Goal: Transaction & Acquisition: Purchase product/service

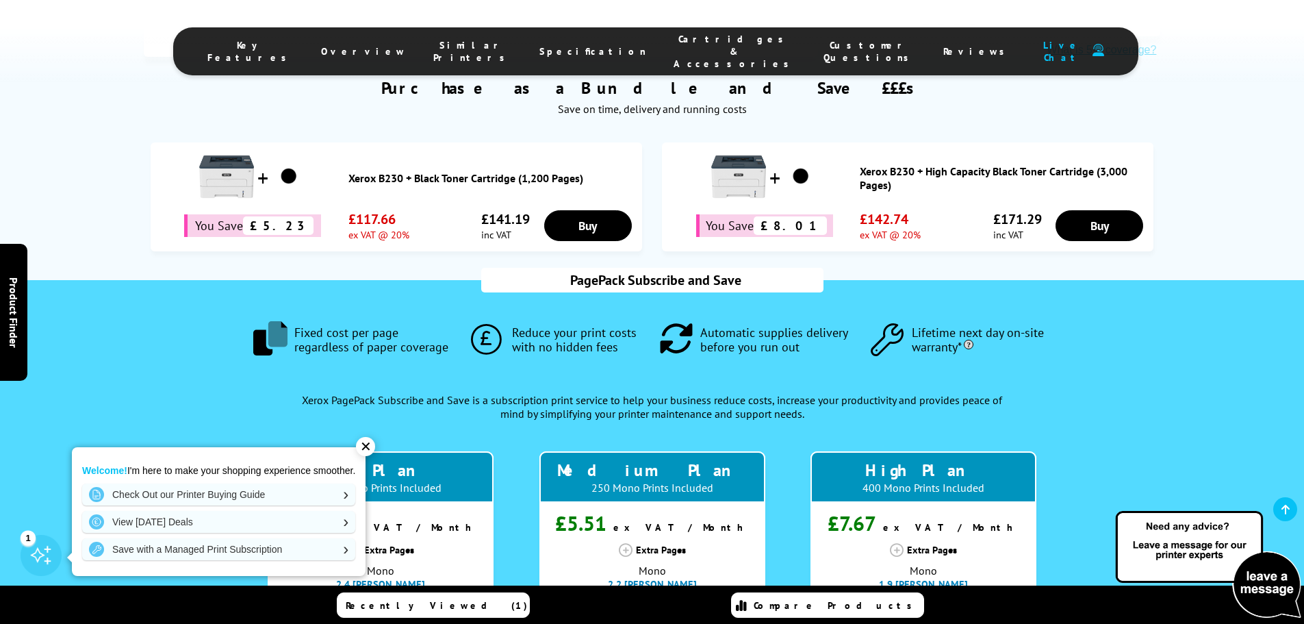
scroll to position [959, 0]
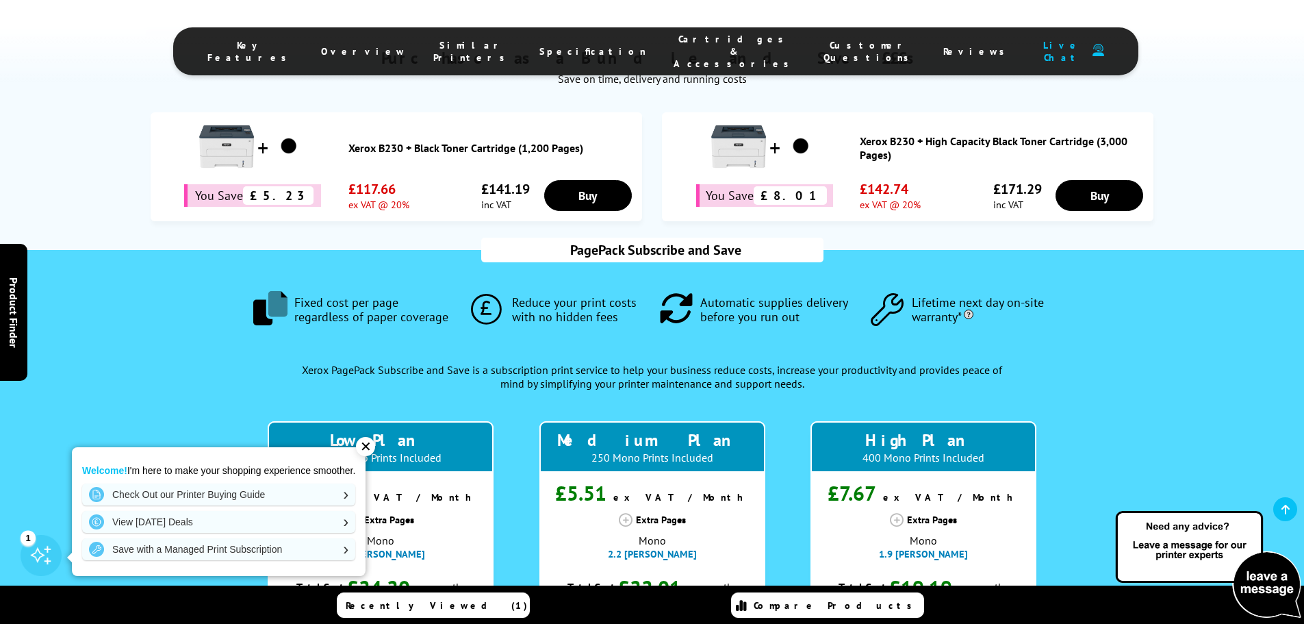
click at [368, 446] on div "✕" at bounding box center [365, 446] width 19 height 19
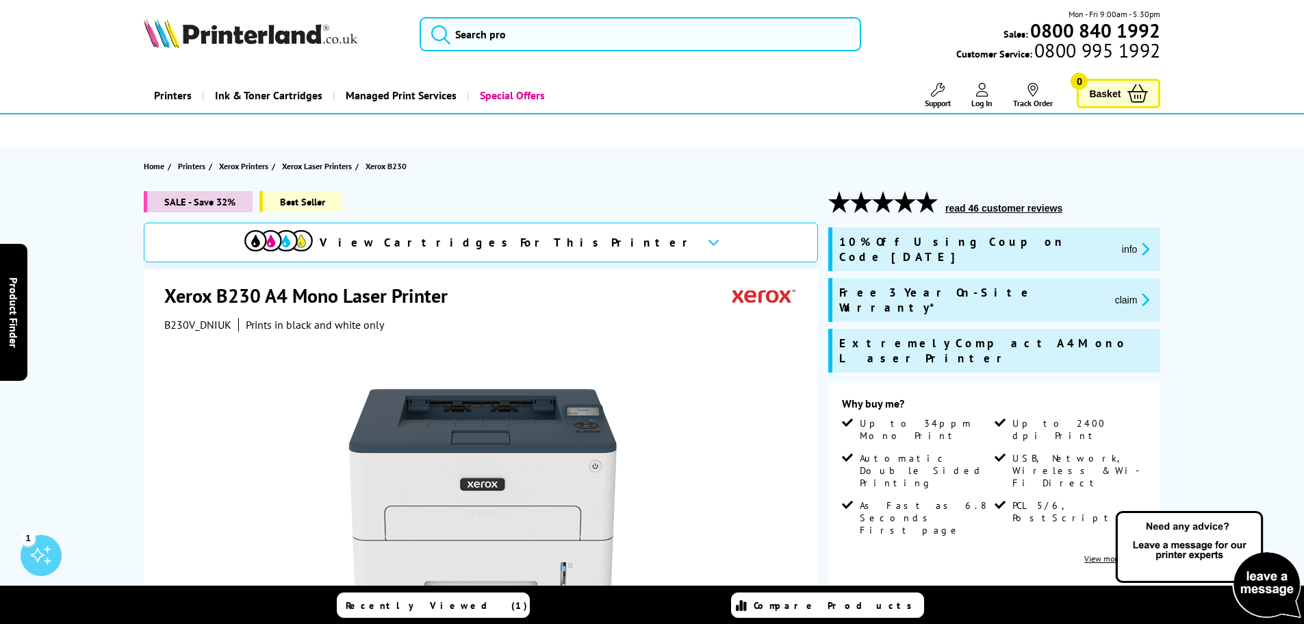
scroll to position [0, 0]
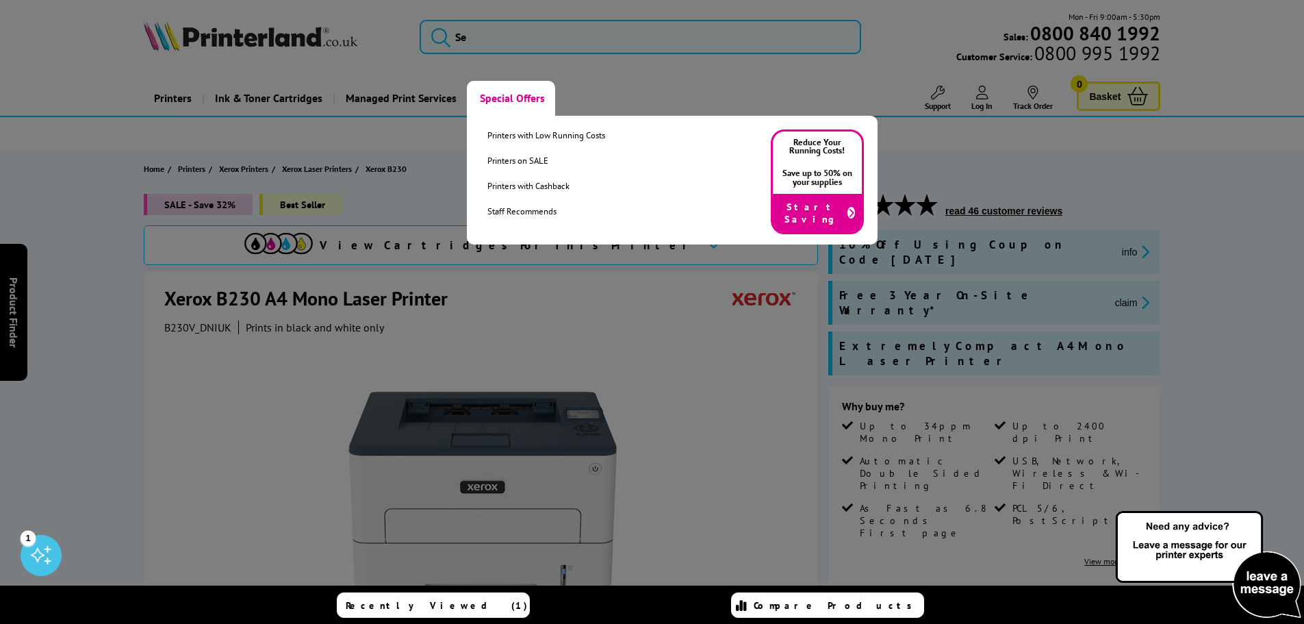
click at [498, 98] on link "Special Offers" at bounding box center [511, 98] width 88 height 35
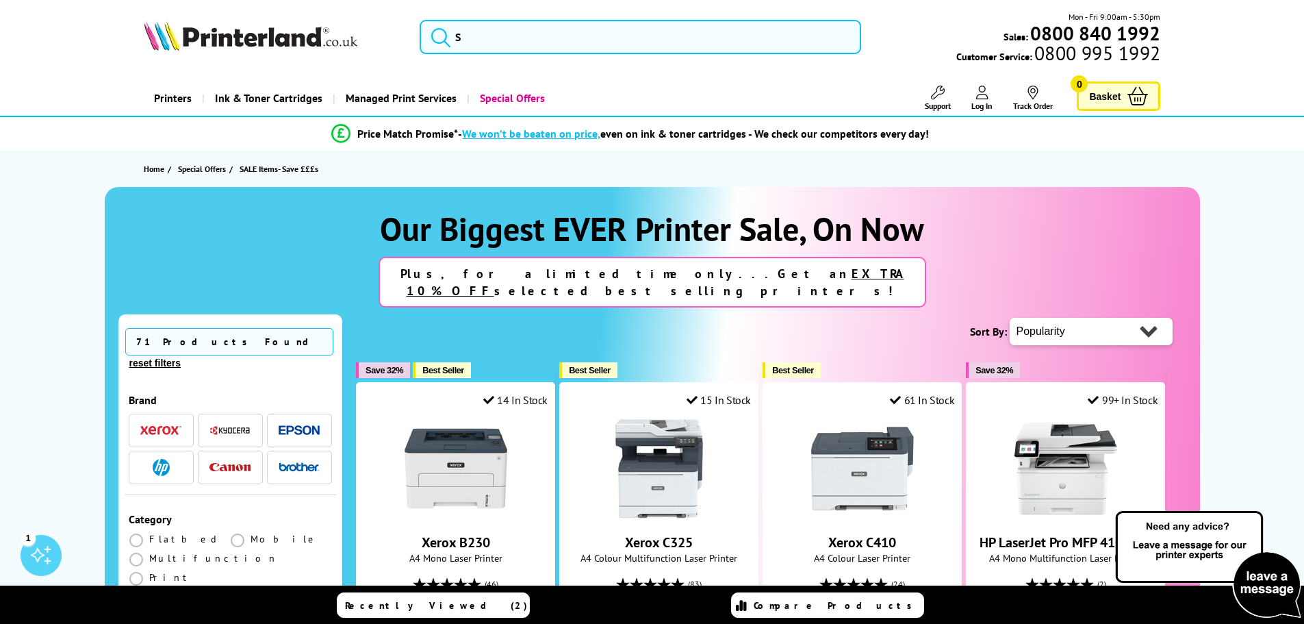
click at [147, 425] on img "button" at bounding box center [160, 430] width 41 height 10
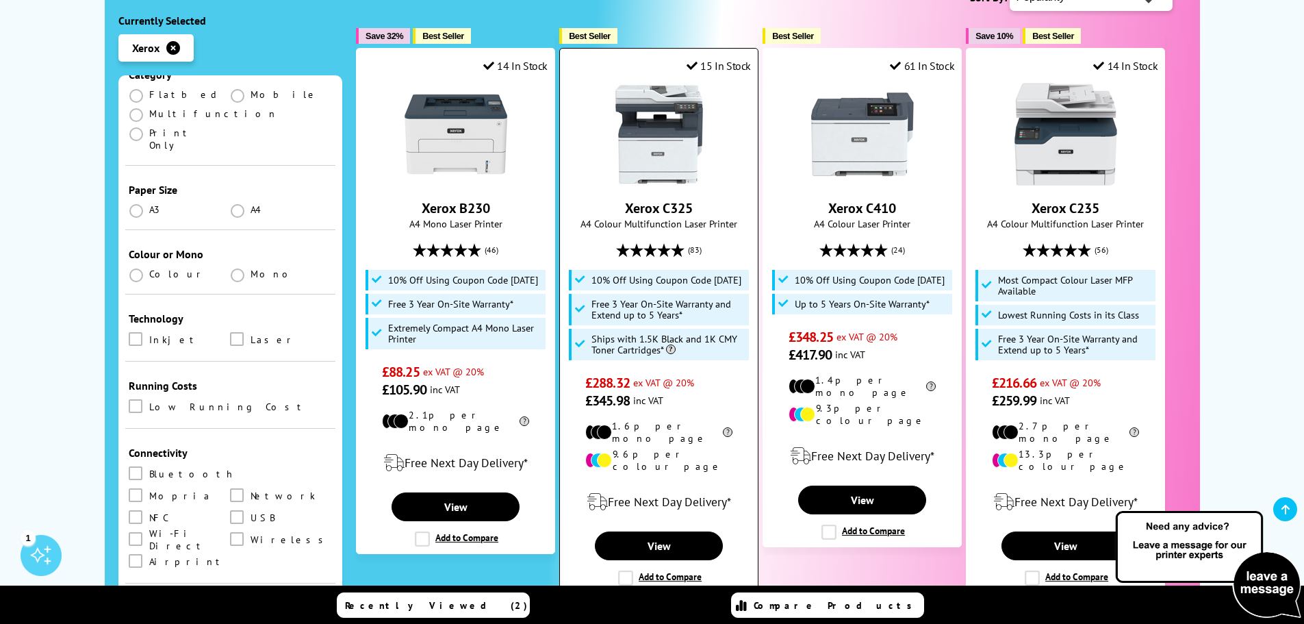
scroll to position [342, 0]
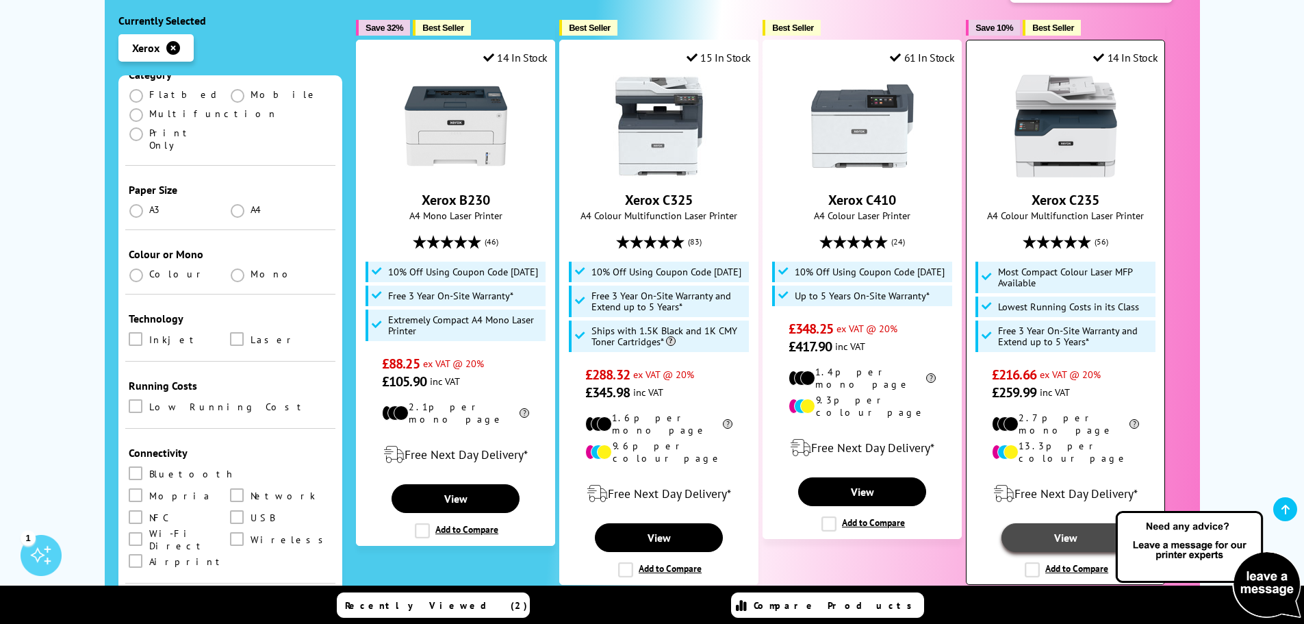
click at [1078, 523] on link "View" at bounding box center [1065, 537] width 127 height 29
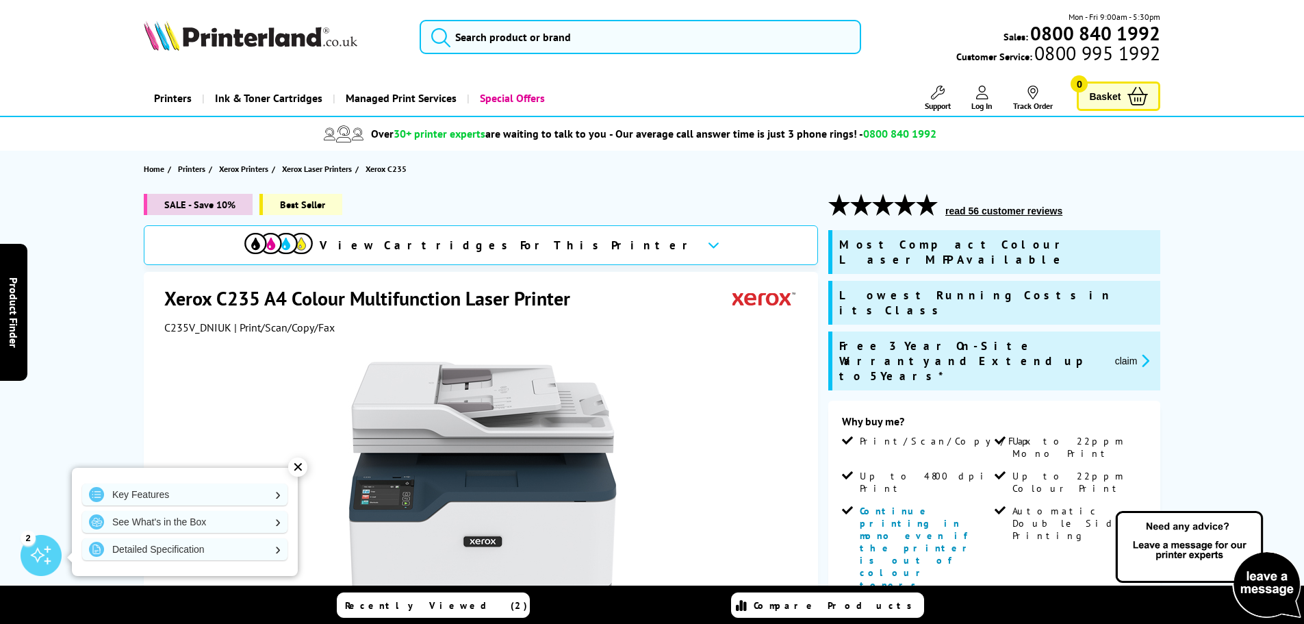
click at [579, 247] on span "View Cartridges For This Printer" at bounding box center [508, 245] width 377 height 15
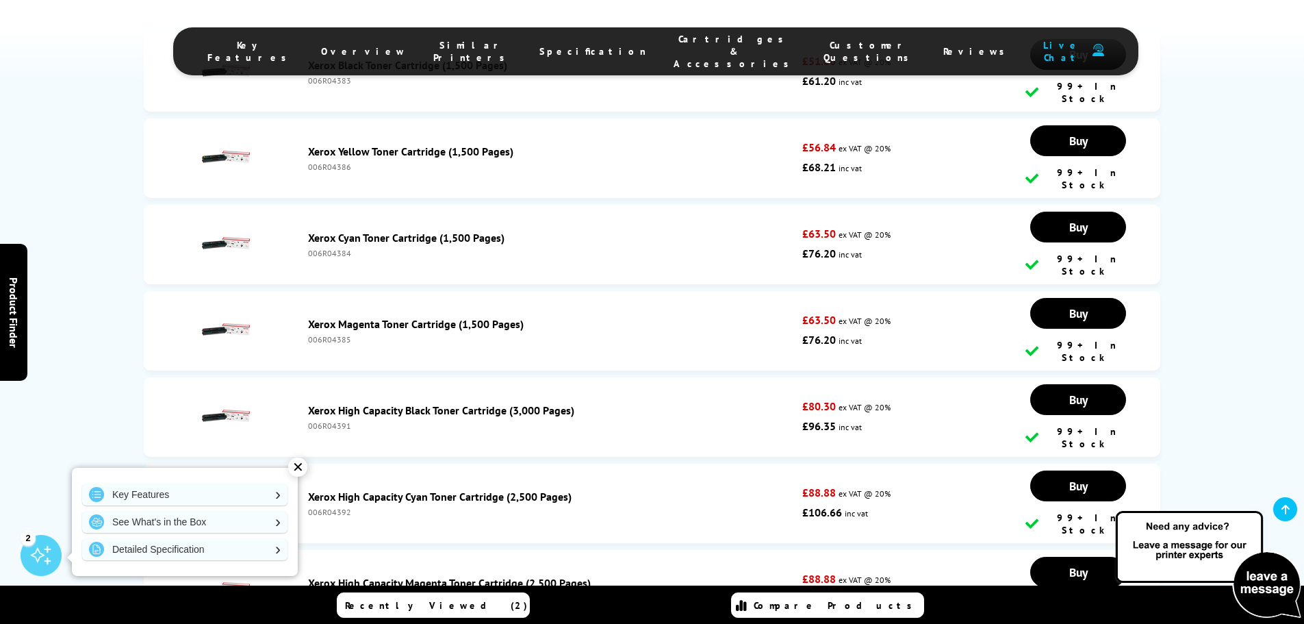
scroll to position [5439, 0]
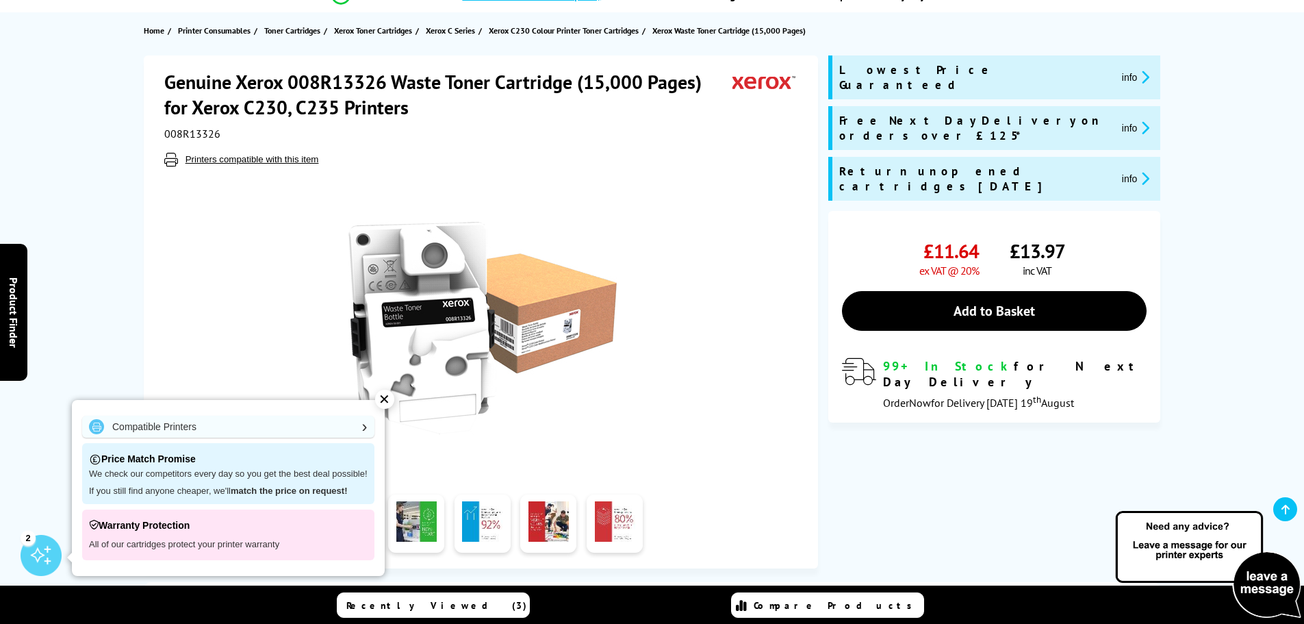
scroll to position [205, 0]
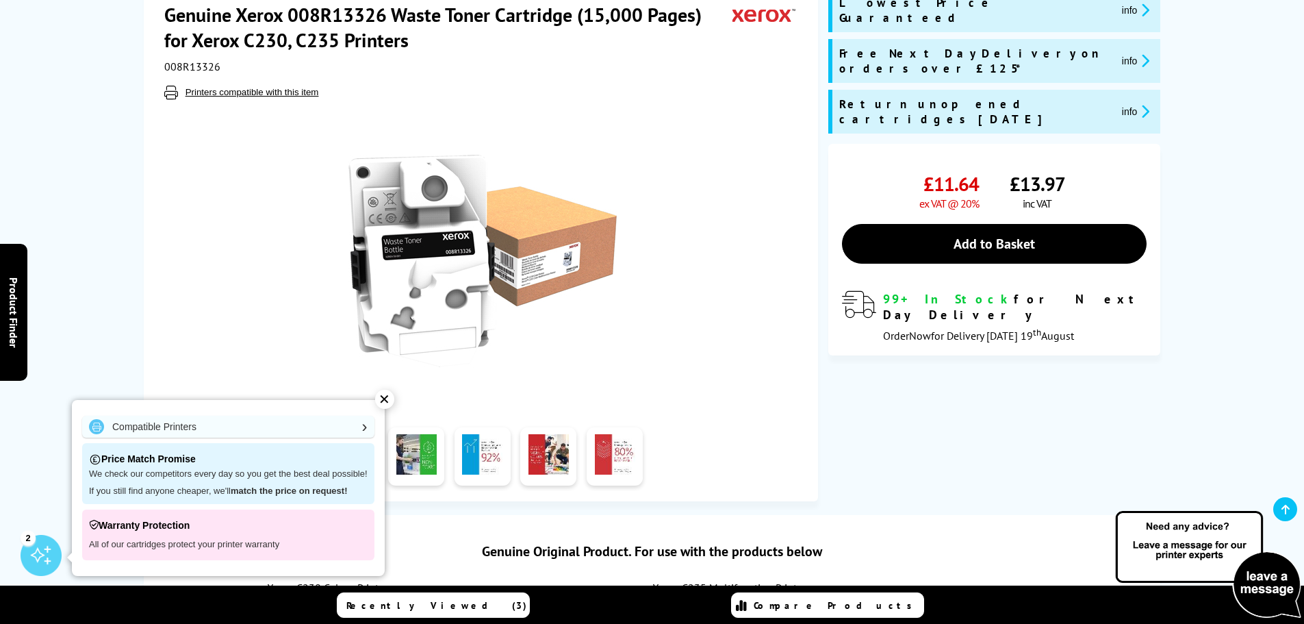
click at [383, 401] on div "✕" at bounding box center [384, 399] width 19 height 19
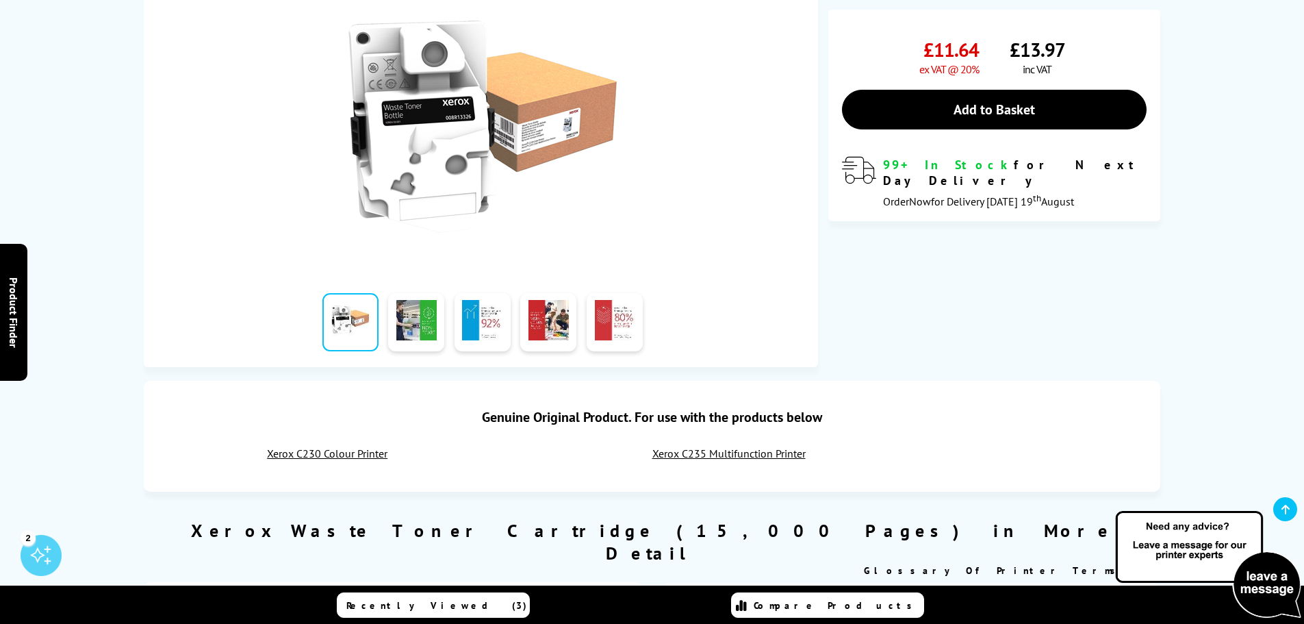
scroll to position [68, 0]
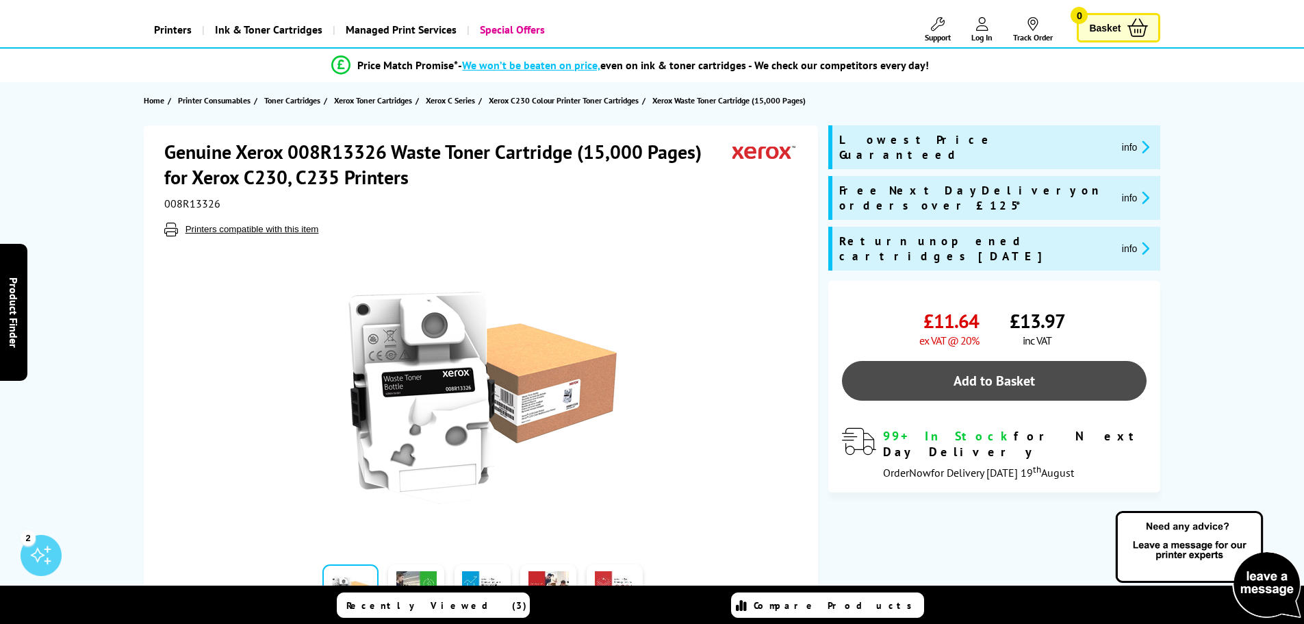
click at [905, 361] on link "Add to Basket" at bounding box center [994, 381] width 305 height 40
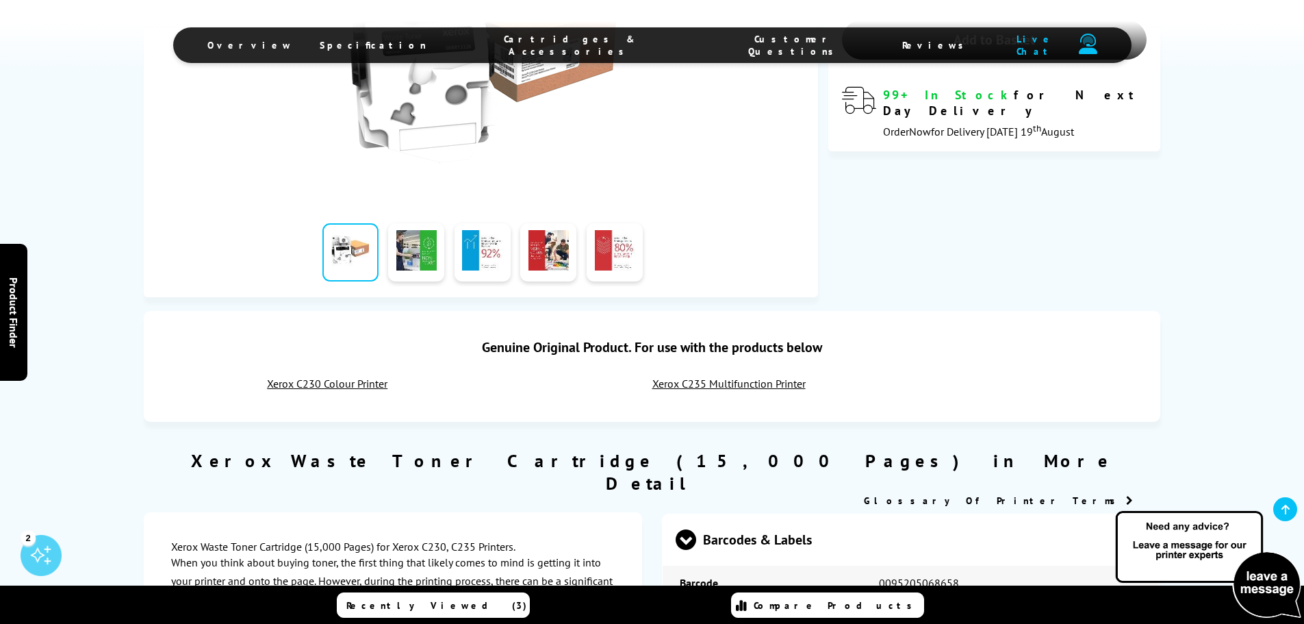
scroll to position [411, 0]
click at [468, 261] on link at bounding box center [483, 251] width 56 height 58
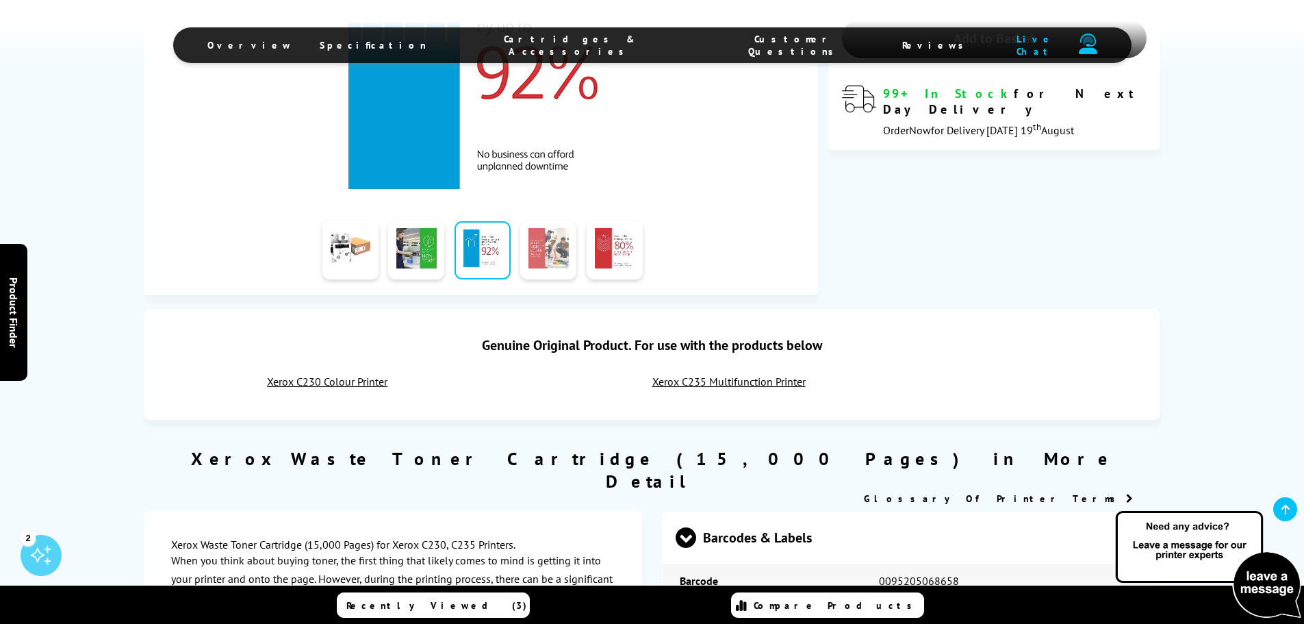
scroll to position [205, 0]
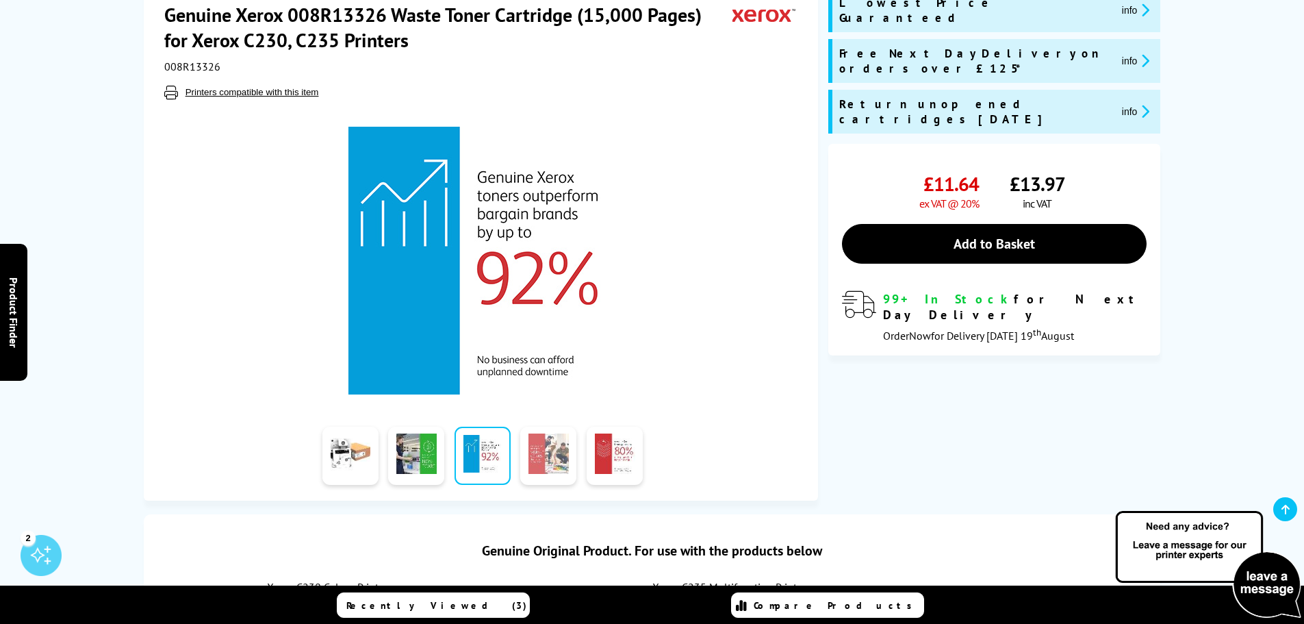
click at [552, 463] on link at bounding box center [548, 456] width 56 height 58
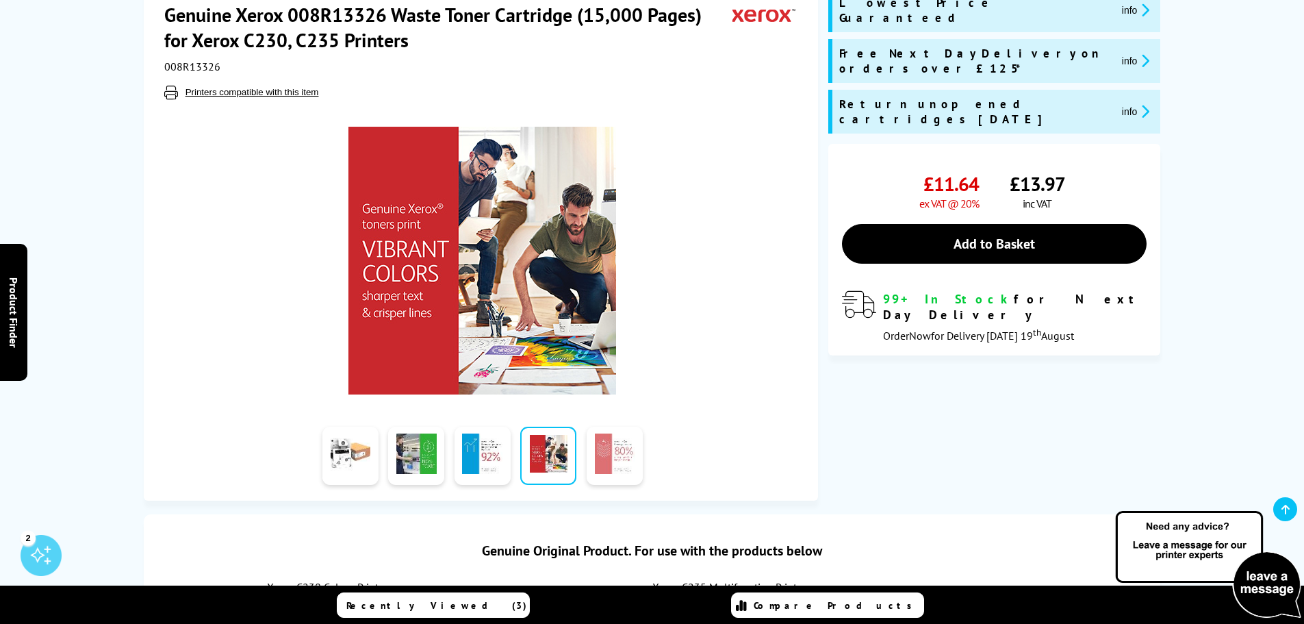
click at [607, 472] on link at bounding box center [615, 456] width 56 height 58
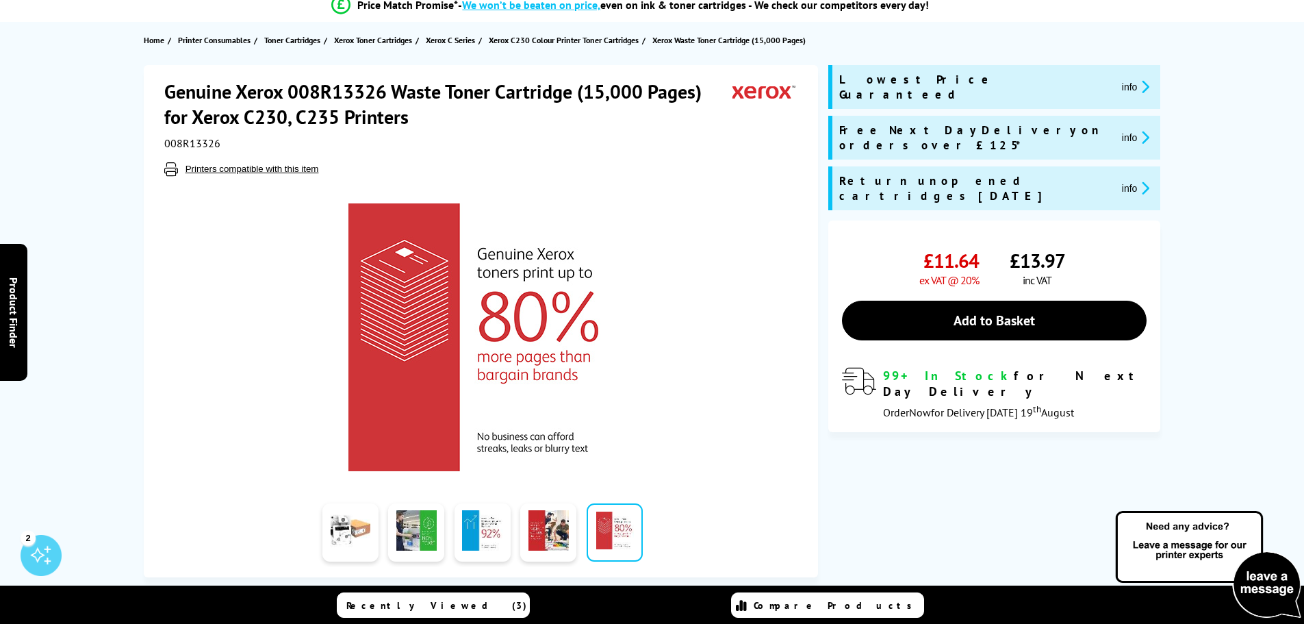
scroll to position [0, 0]
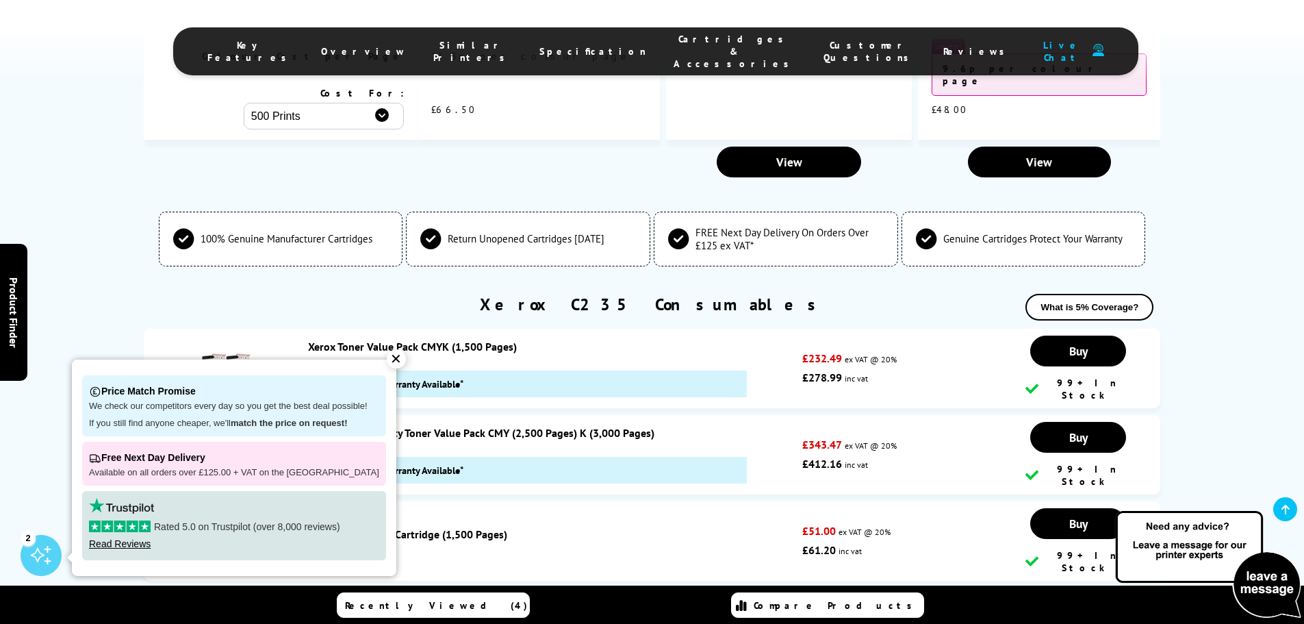
scroll to position [5088, 0]
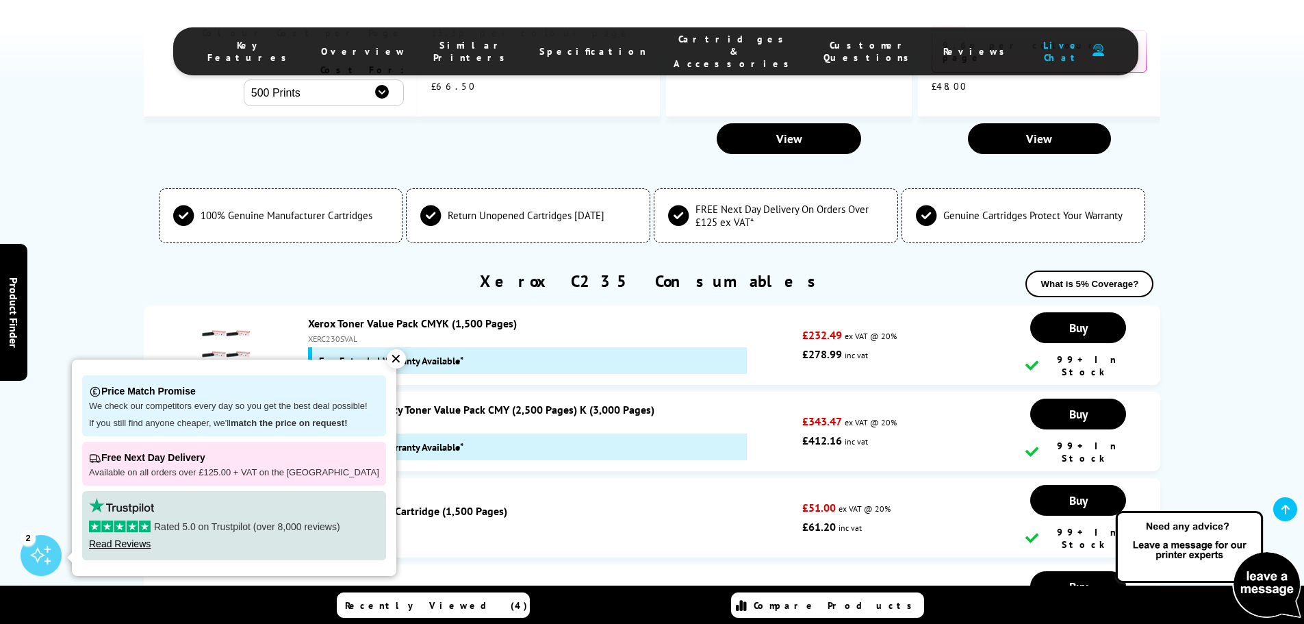
click at [387, 358] on div "✕" at bounding box center [396, 358] width 19 height 19
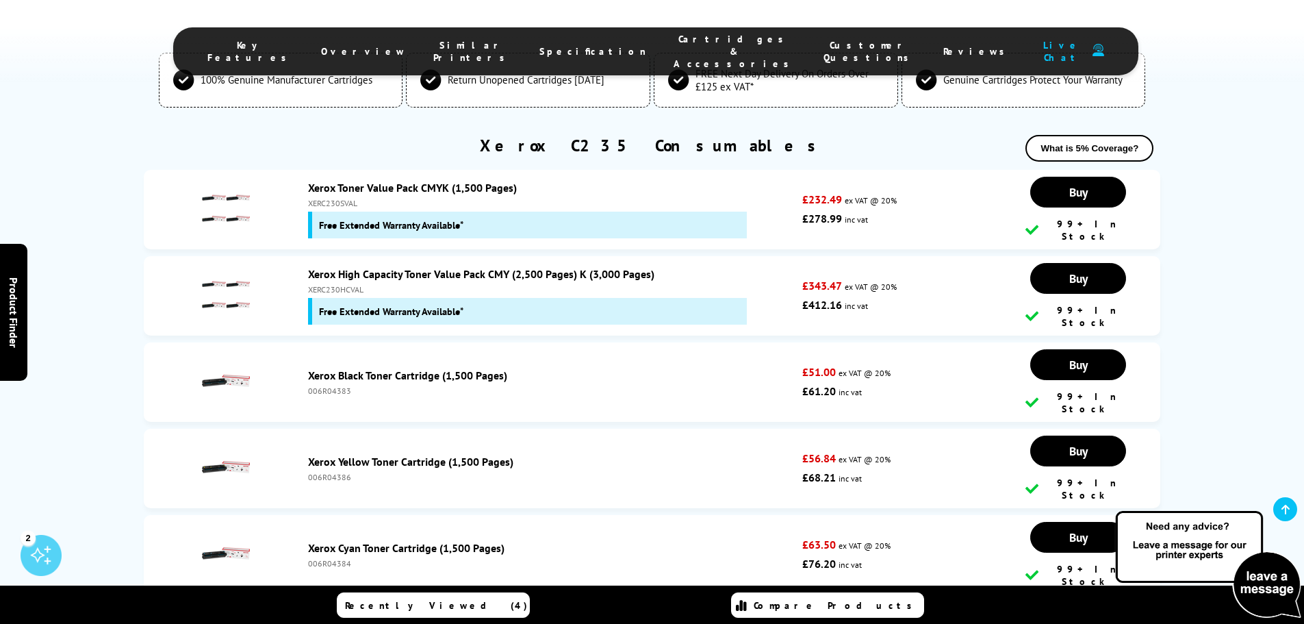
scroll to position [5224, 0]
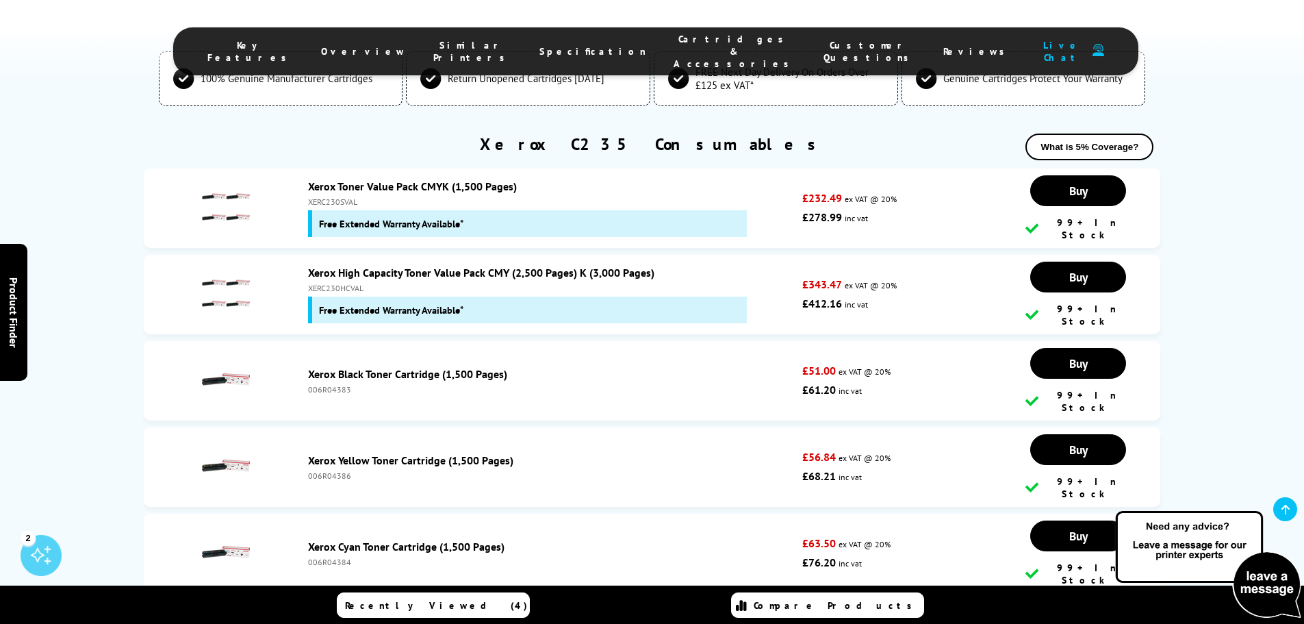
click at [1056, 206] on link "Buy" at bounding box center [1079, 190] width 96 height 31
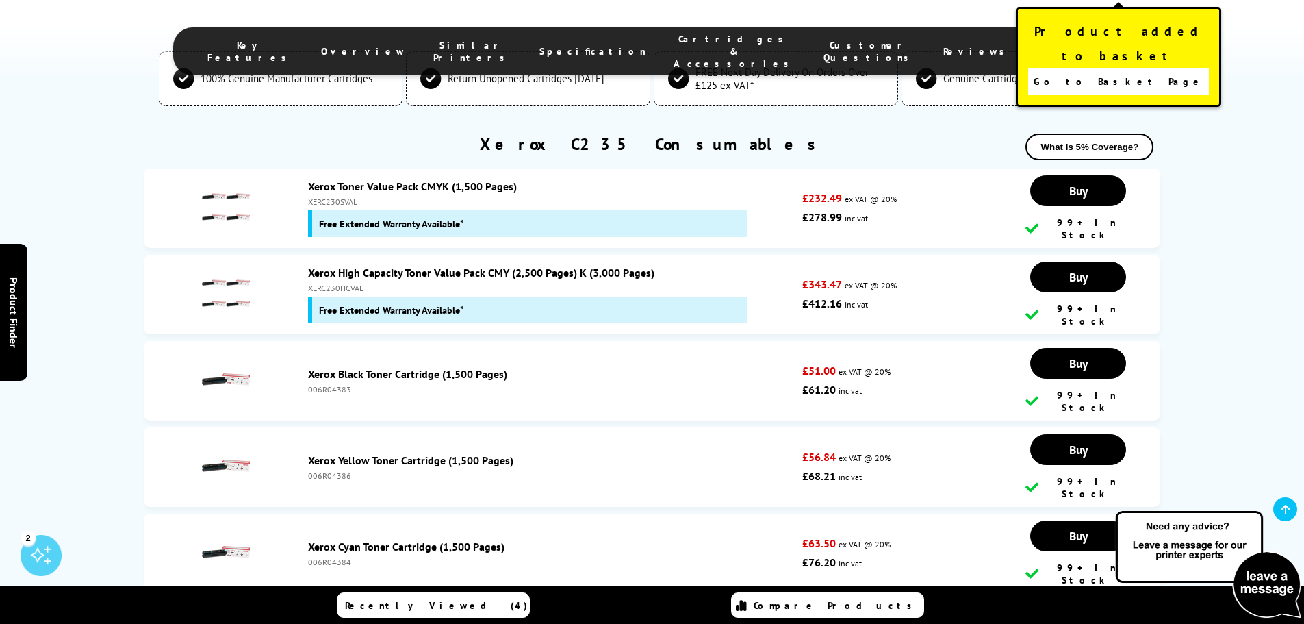
click at [1084, 72] on span "Go to Basket Page" at bounding box center [1119, 81] width 170 height 19
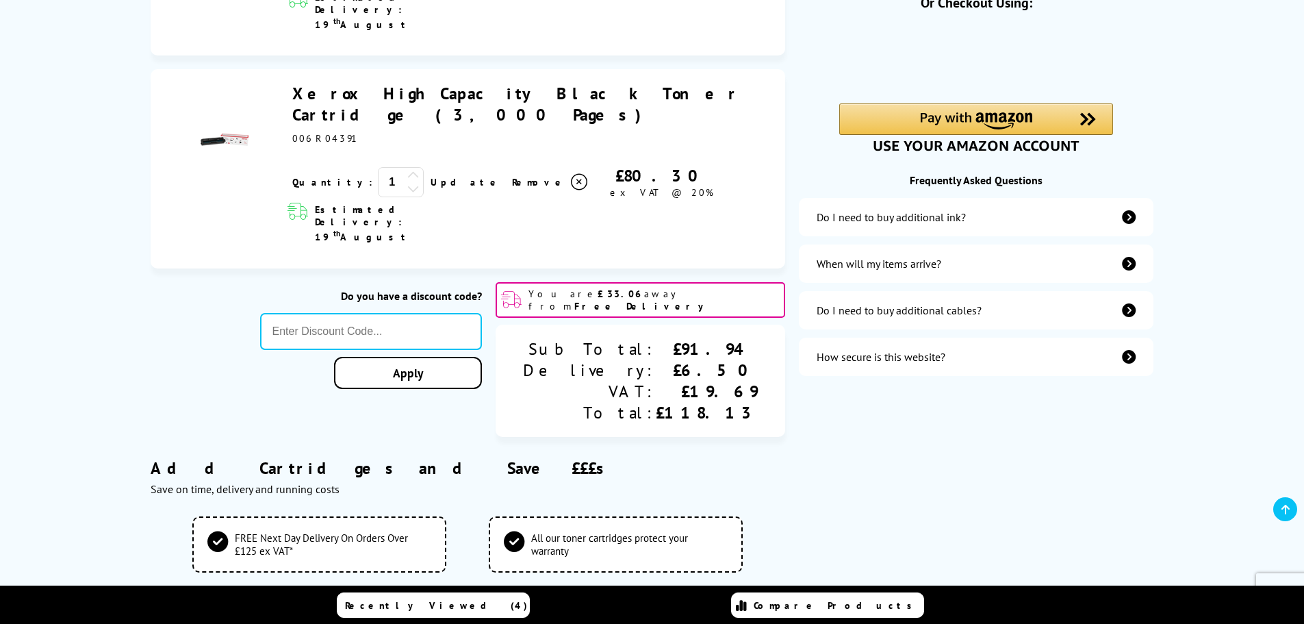
scroll to position [411, 0]
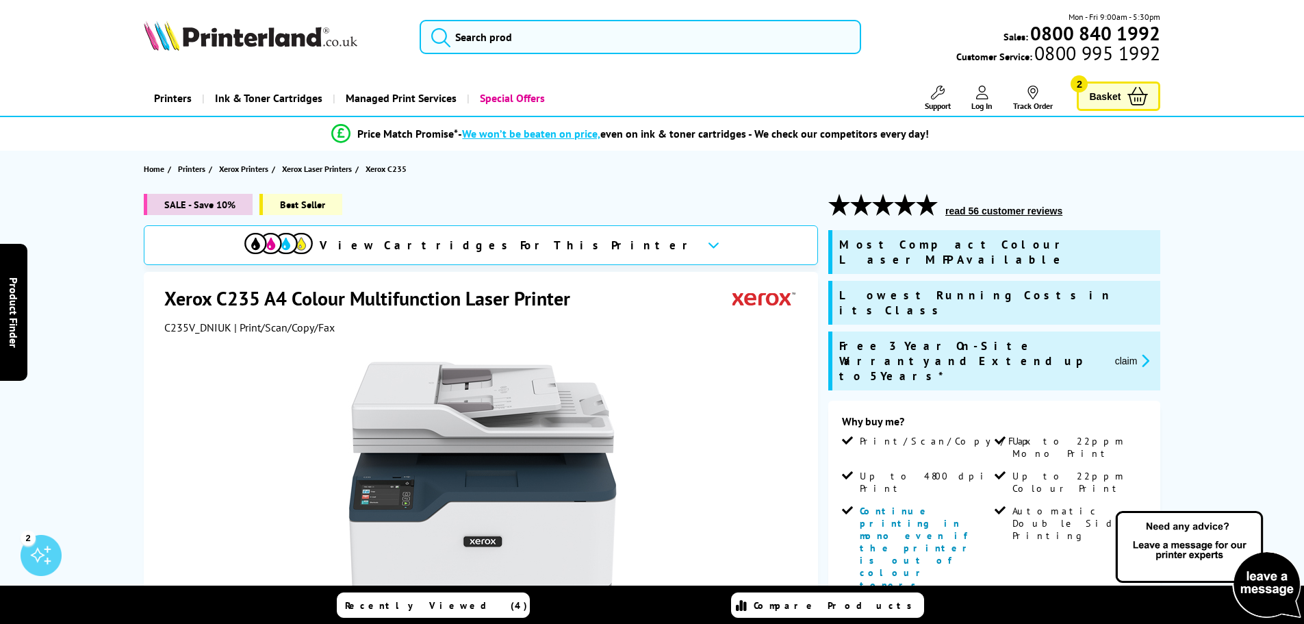
click at [1102, 100] on span "Basket" at bounding box center [1104, 96] width 31 height 18
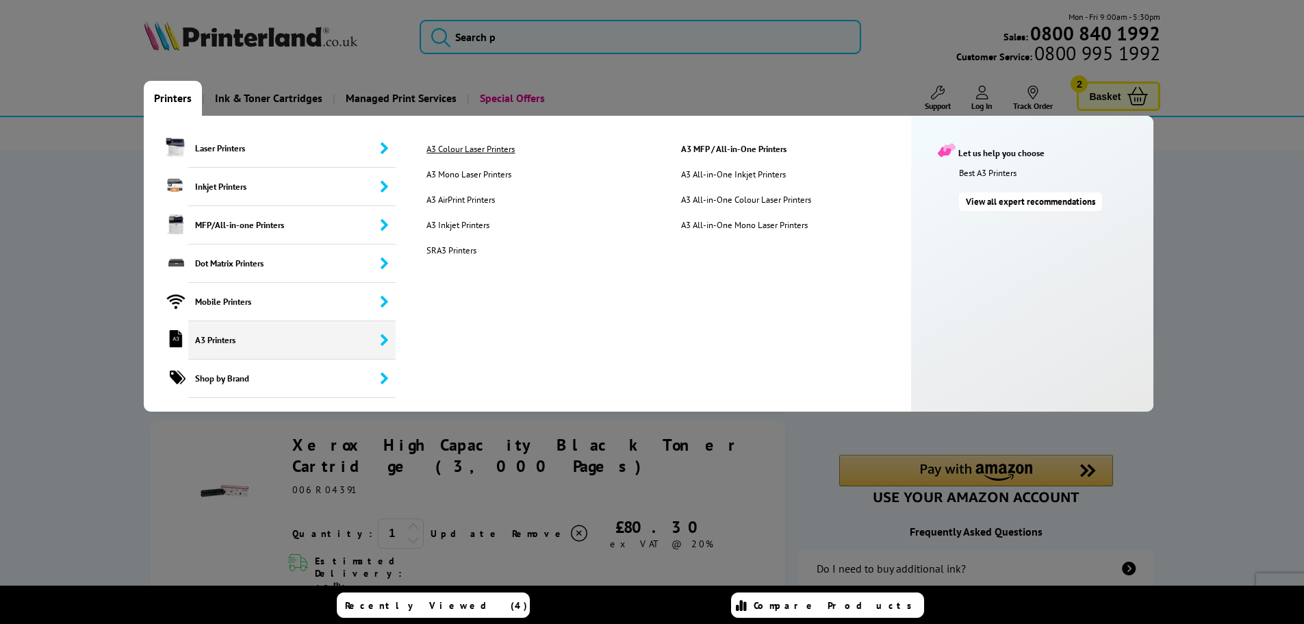
click at [447, 149] on link "A3 Colour Laser Printers" at bounding box center [542, 149] width 253 height 12
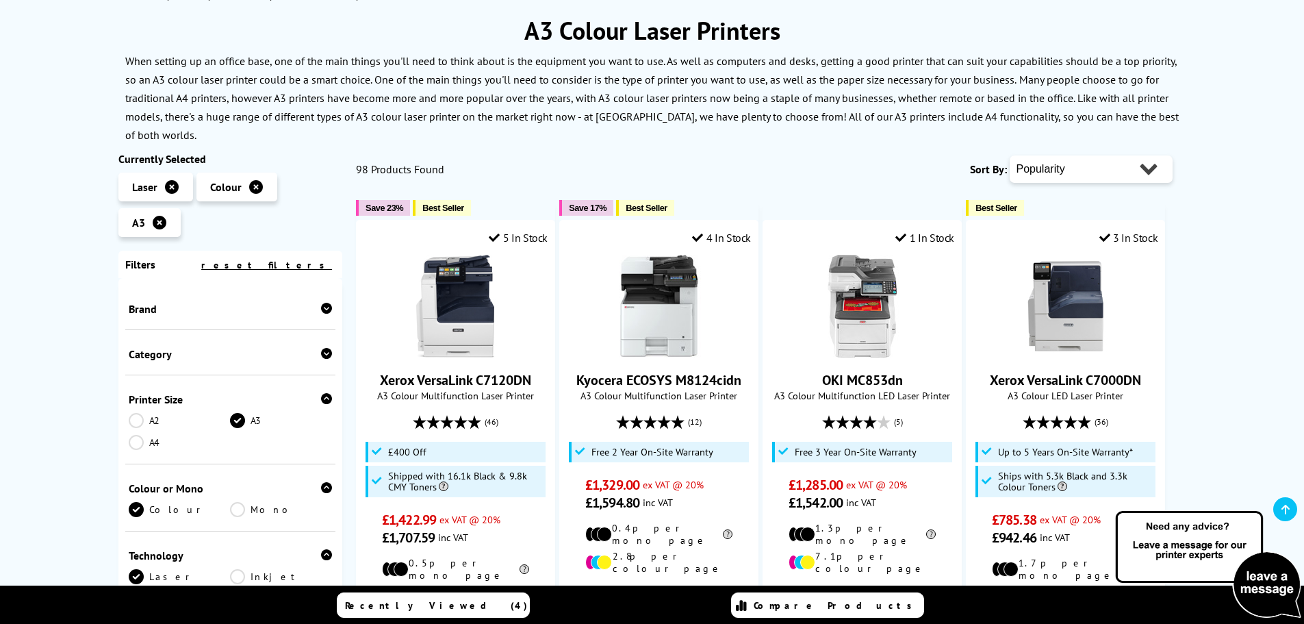
scroll to position [68, 0]
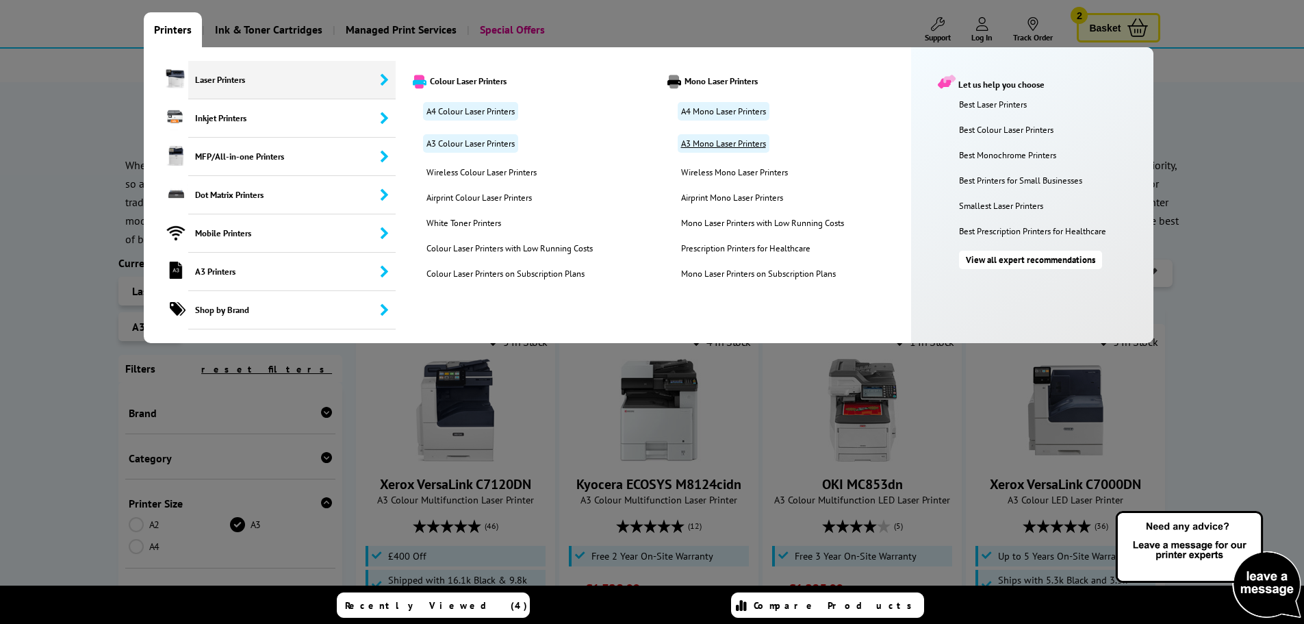
click at [710, 142] on link "A3 Mono Laser Printers" at bounding box center [724, 143] width 92 height 18
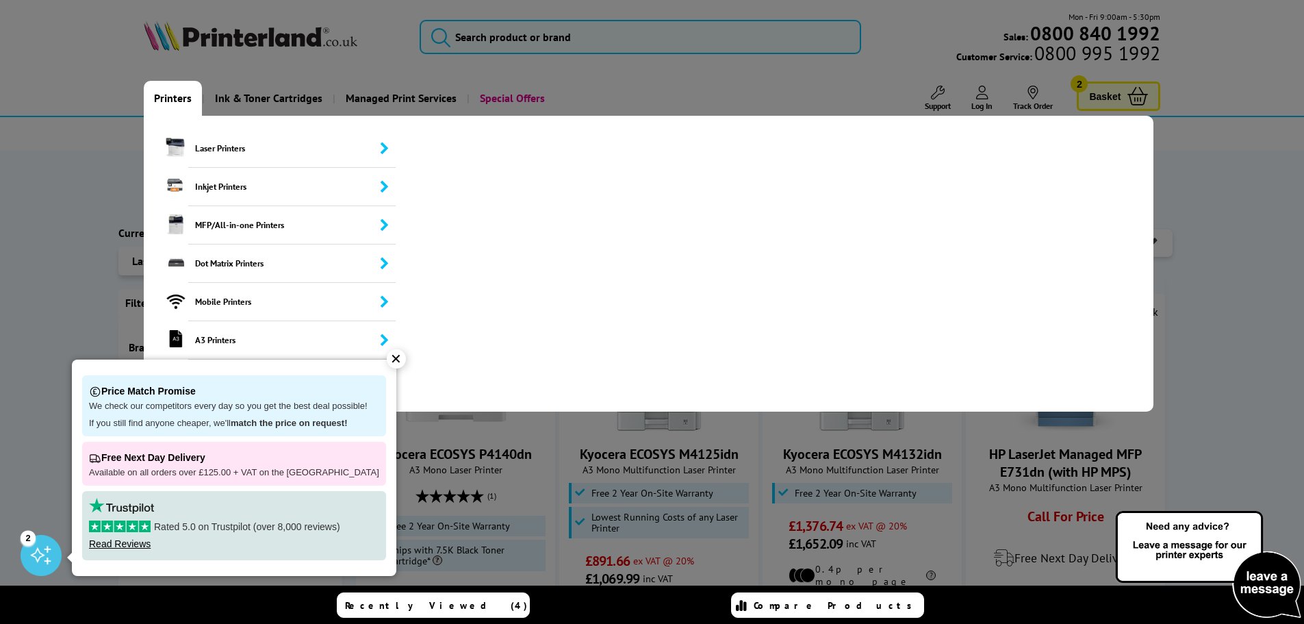
click at [169, 95] on link "Printers" at bounding box center [173, 98] width 58 height 35
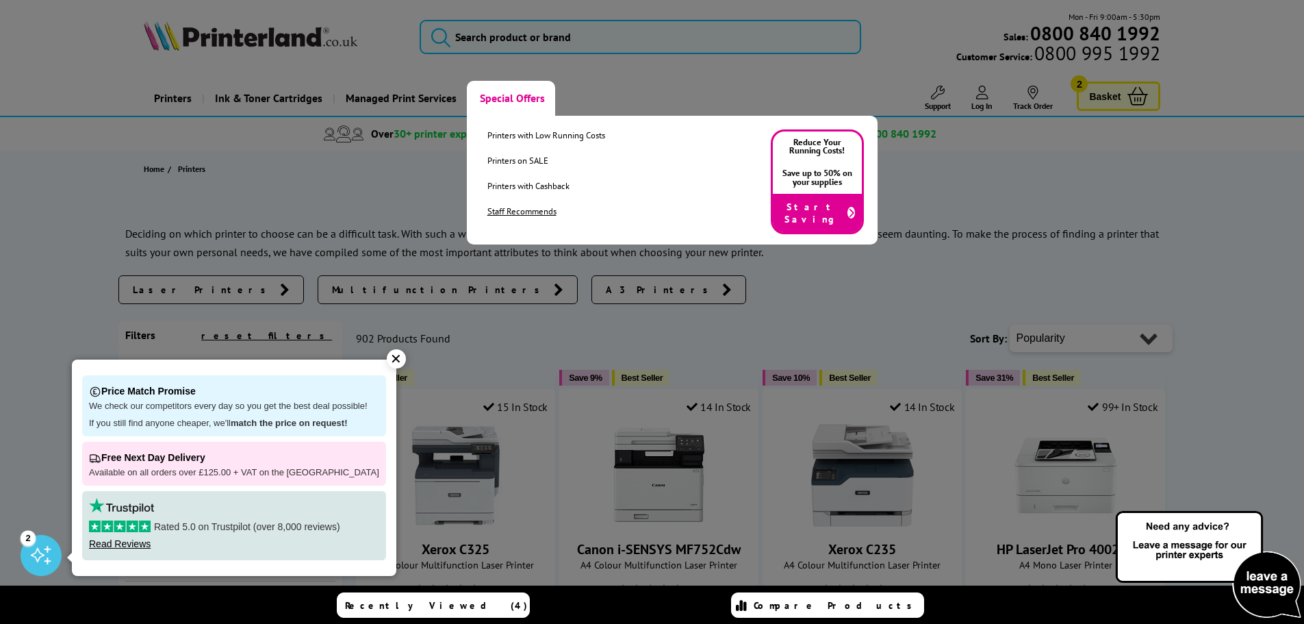
click at [514, 209] on link "Staff Recommends" at bounding box center [547, 211] width 118 height 12
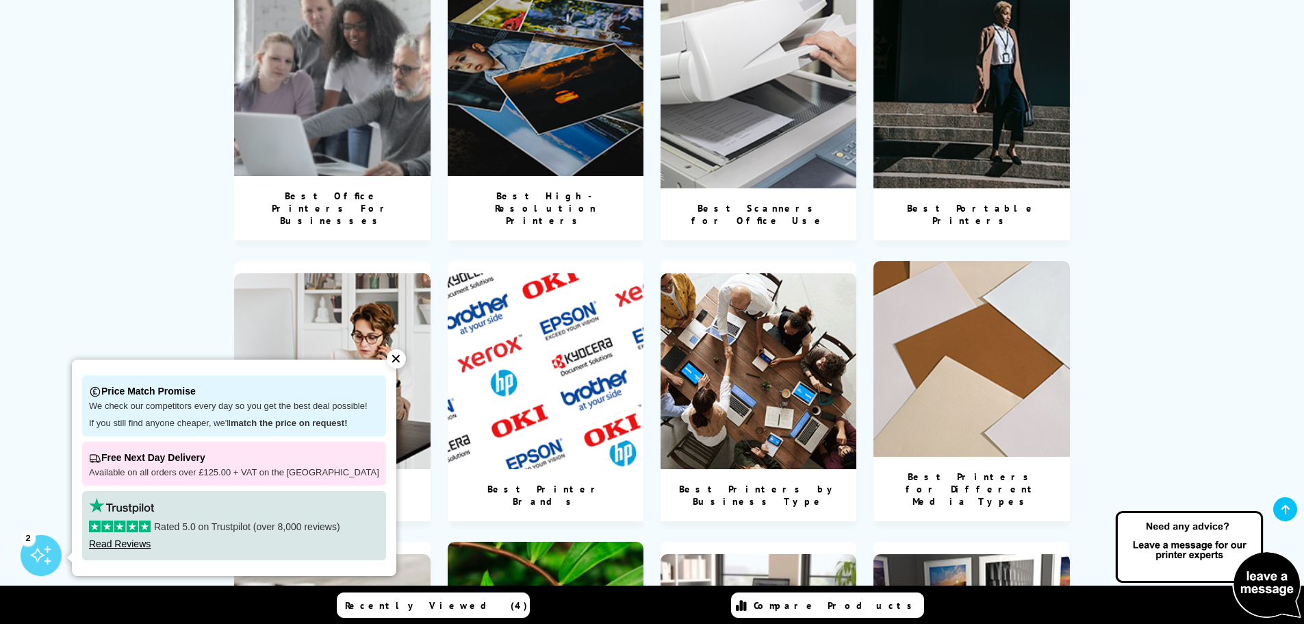
scroll to position [1438, 0]
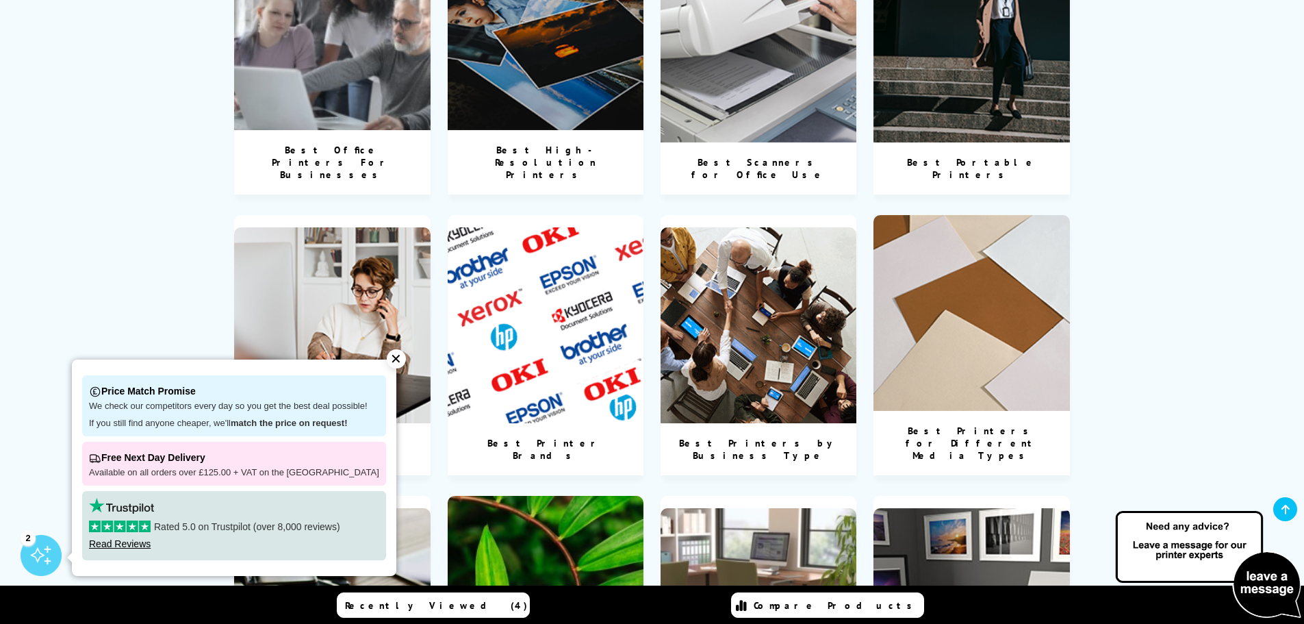
click at [387, 356] on div "✕" at bounding box center [396, 358] width 19 height 19
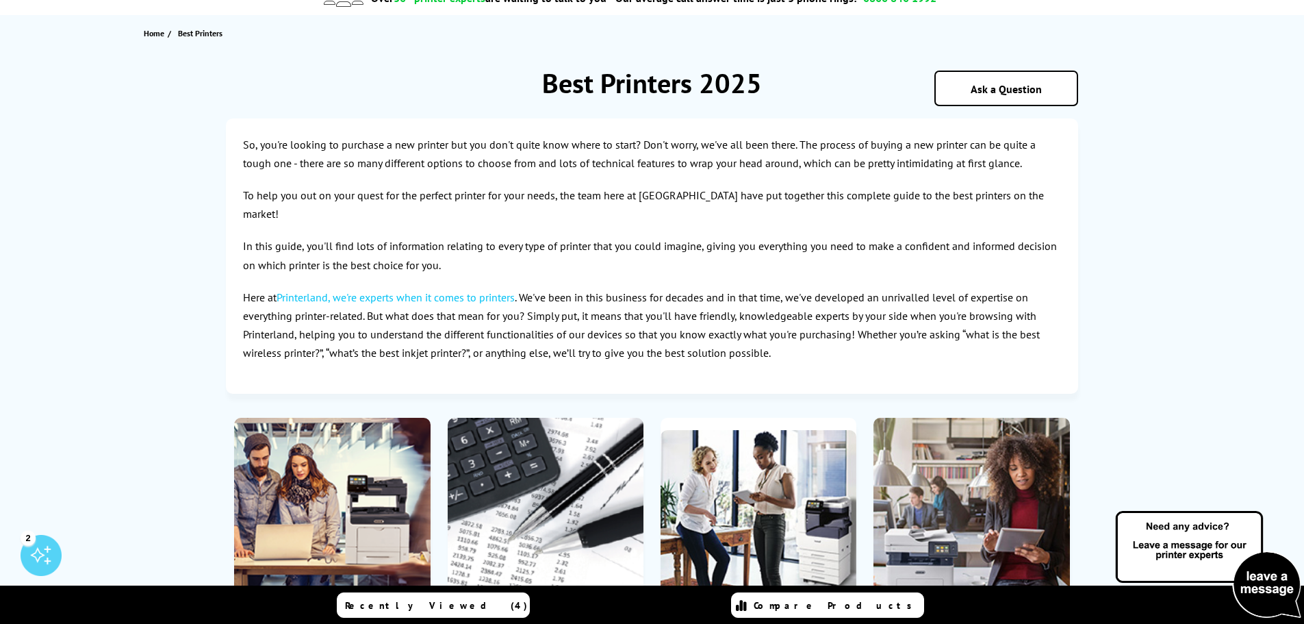
scroll to position [0, 0]
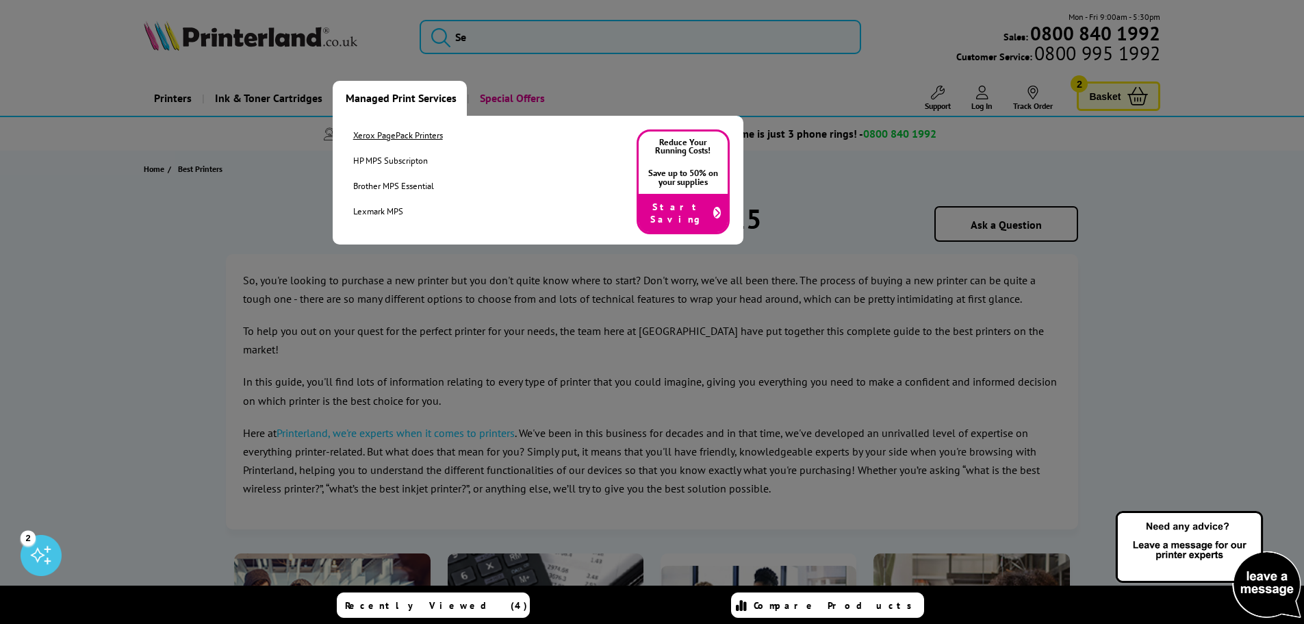
click at [403, 139] on link "Xerox PagePack Printers" at bounding box center [398, 135] width 90 height 12
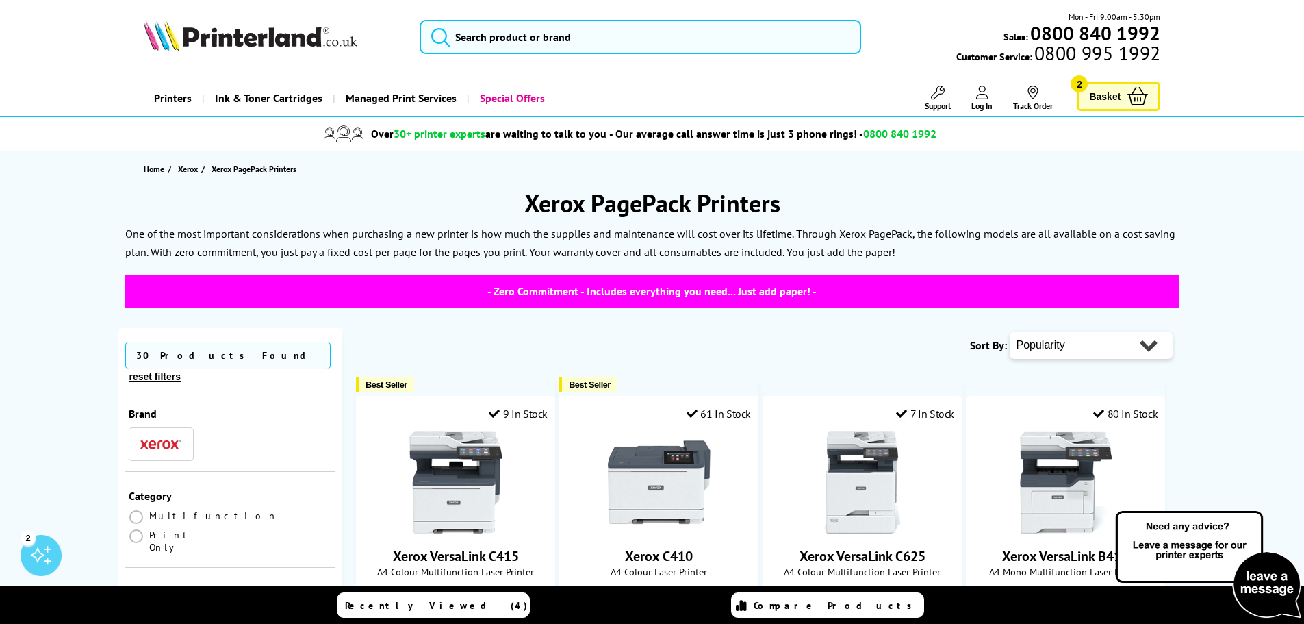
click at [305, 44] on img at bounding box center [251, 36] width 214 height 30
